Goal: Task Accomplishment & Management: Use online tool/utility

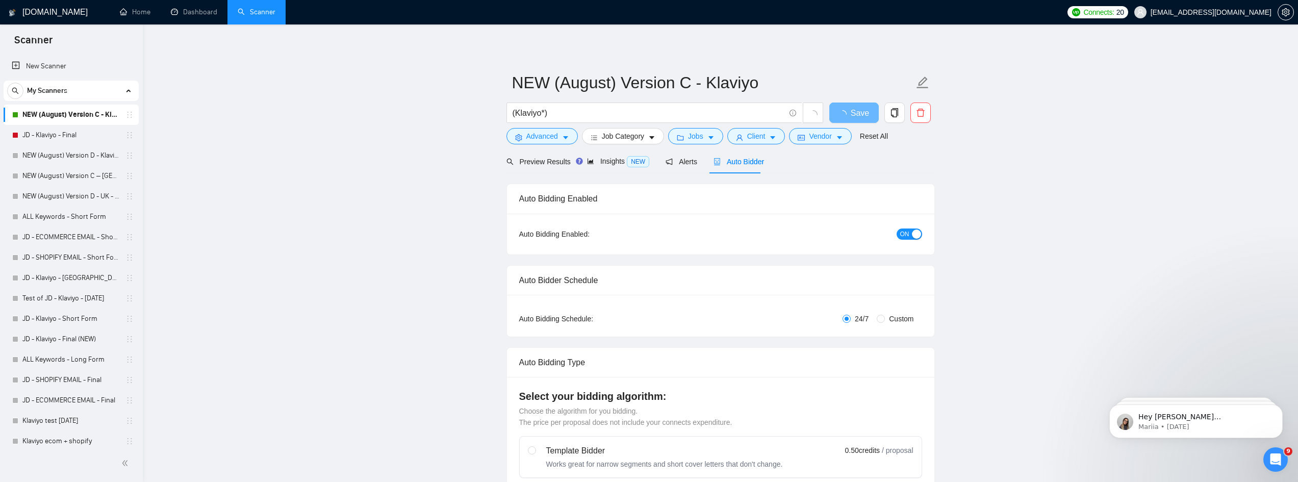
scroll to position [2730, 0]
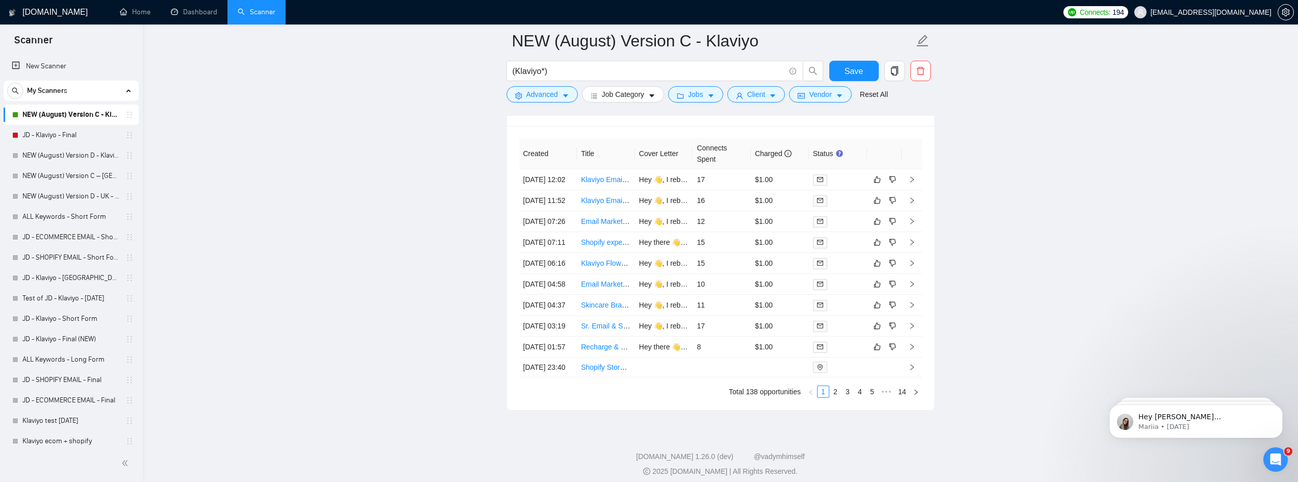
scroll to position [2781, 0]
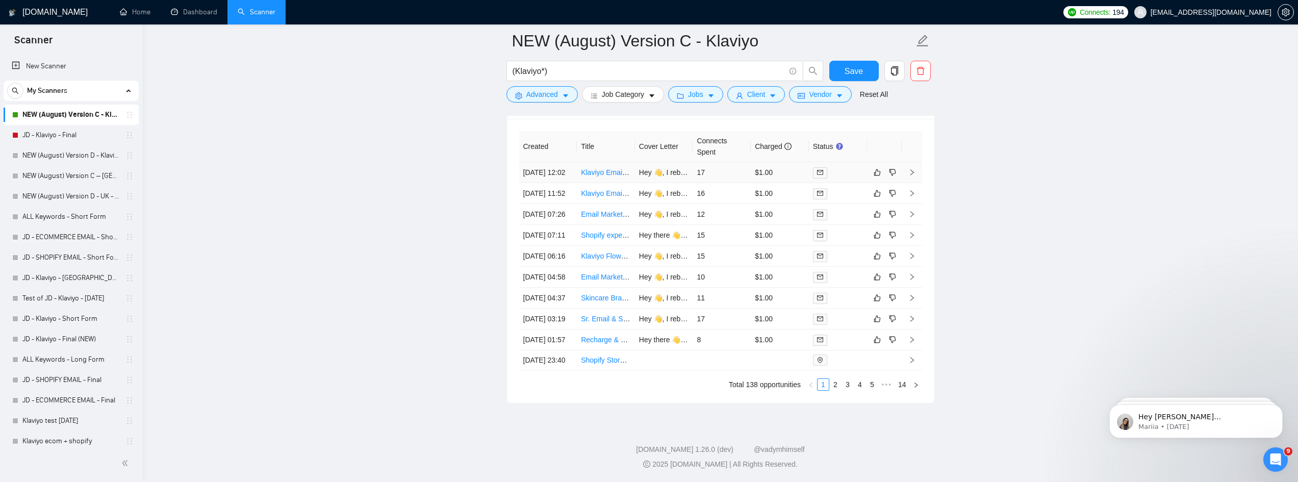
click at [608, 168] on link "Klaviyo Email Expert: Flow Audit + Deliverability + Segmentation + BFCM plan (D…" at bounding box center [745, 172] width 329 height 8
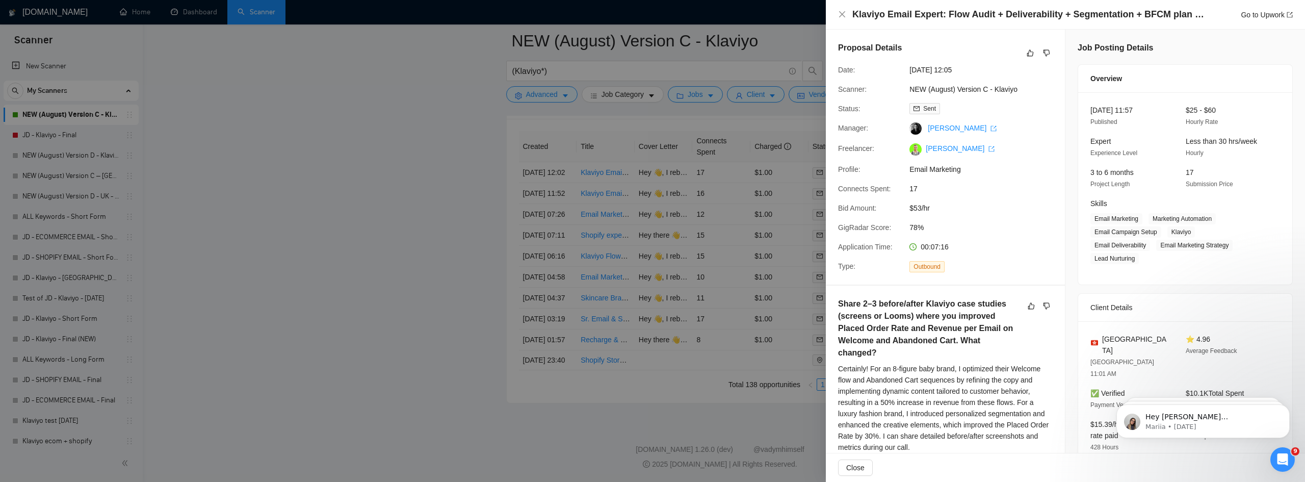
click at [474, 217] on div at bounding box center [652, 241] width 1305 height 482
